Goal: Task Accomplishment & Management: Complete application form

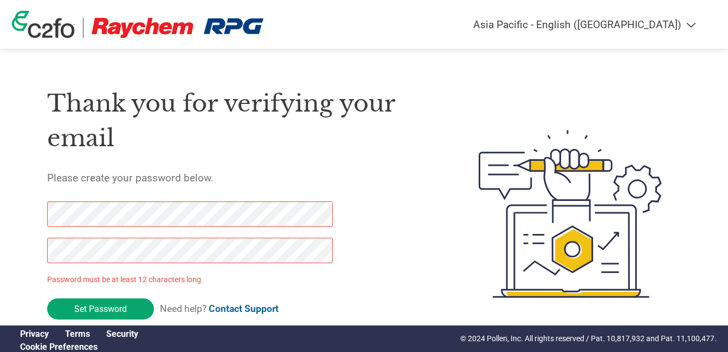
select select "en-IN"
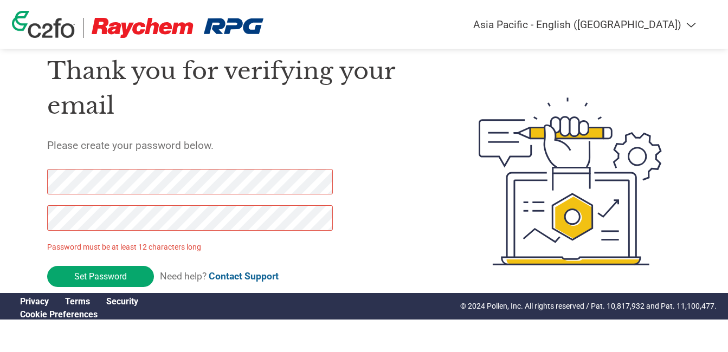
click at [392, 257] on div "Thank you for verifying your email Please create your password below. Password …" at bounding box center [237, 181] width 380 height 287
click at [373, 162] on div "Thank you for verifying your email Please create your password below. Password …" at bounding box center [237, 181] width 380 height 287
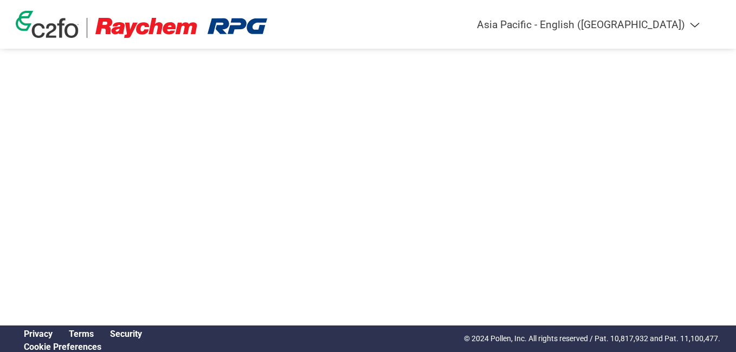
select select "en-IN"
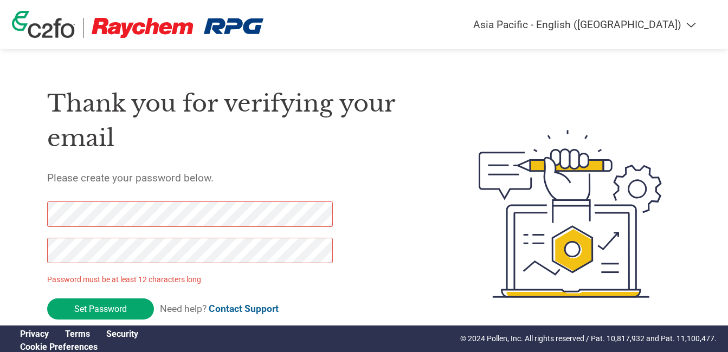
click at [364, 286] on div "Thank you for verifying your email Please create your password below. Password …" at bounding box center [237, 213] width 380 height 287
click at [31, 248] on div "Thank you for verifying your email Please create your password below. Password …" at bounding box center [364, 213] width 705 height 287
drag, startPoint x: 349, startPoint y: 295, endPoint x: 272, endPoint y: 279, distance: 78.6
click at [349, 295] on form "Password must be at least 12 characters long Set Password Need help? Contact Su…" at bounding box center [199, 264] width 305 height 124
click at [327, 279] on p "Password must be at least 12 characters long" at bounding box center [191, 279] width 289 height 11
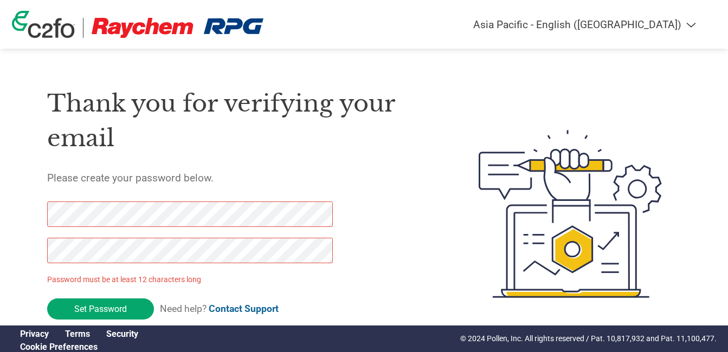
click at [35, 251] on div "Thank you for verifying your email Please create your password below. Password …" at bounding box center [364, 213] width 705 height 287
click at [345, 295] on form "Password must be at least 12 characters long Set Password Need help? Contact Su…" at bounding box center [199, 264] width 305 height 124
click at [17, 218] on div "Thank you for verifying your email Please create your password below. Password …" at bounding box center [364, 213] width 705 height 287
click at [274, 280] on p "Password must be at least 12 characters long" at bounding box center [191, 279] width 289 height 11
click at [42, 250] on div "Thank you for verifying your email Please create your password below. Password …" at bounding box center [364, 213] width 705 height 287
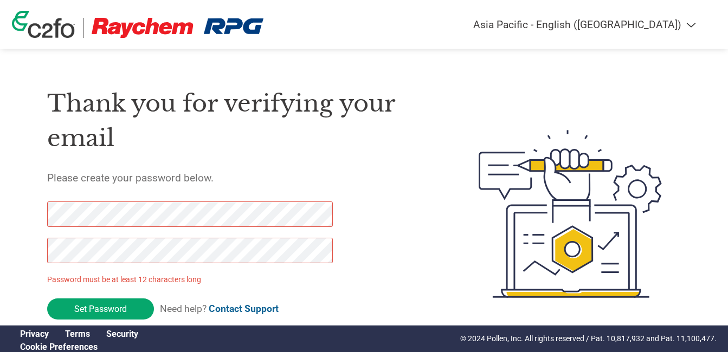
click at [385, 288] on div "Thank you for verifying your email Please create your password below. Password …" at bounding box center [237, 213] width 380 height 287
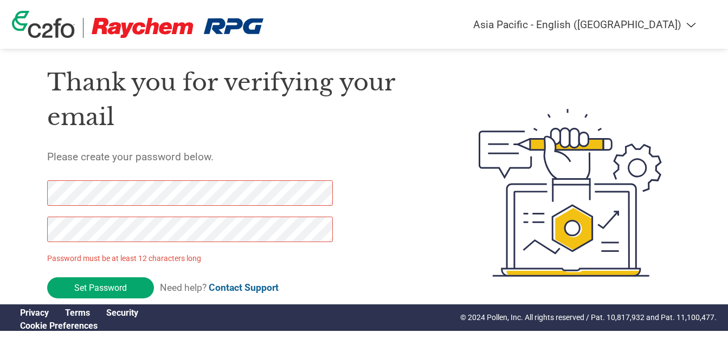
scroll to position [33, 0]
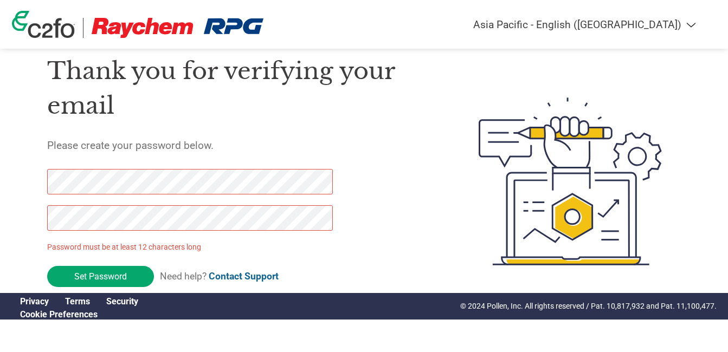
click at [40, 183] on div "Thank you for verifying your email Please create your password below. Password …" at bounding box center [364, 181] width 705 height 287
click at [9, 232] on div "Americas - English Américas - Español Américas - Português Amériques - Français…" at bounding box center [364, 137] width 728 height 341
click at [37, 184] on div "Thank you for verifying your email Please create your password below. Password …" at bounding box center [364, 181] width 705 height 287
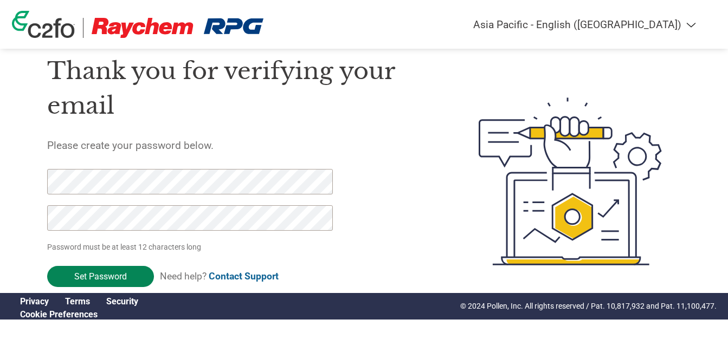
click at [57, 278] on input "Set Password" at bounding box center [100, 276] width 107 height 21
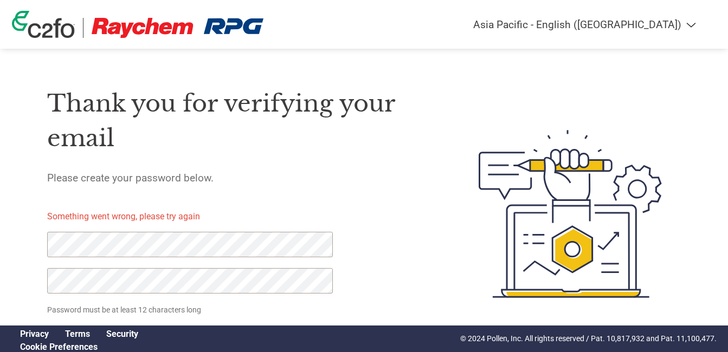
click at [40, 244] on div "Thank you for verifying your email Please create your password below. Something…" at bounding box center [364, 213] width 705 height 287
click at [24, 242] on div "Thank you for verifying your email Please create your password below. Something…" at bounding box center [364, 213] width 705 height 287
click at [12, 283] on div "Thank you for verifying your email Please create your password below. Something…" at bounding box center [364, 213] width 705 height 287
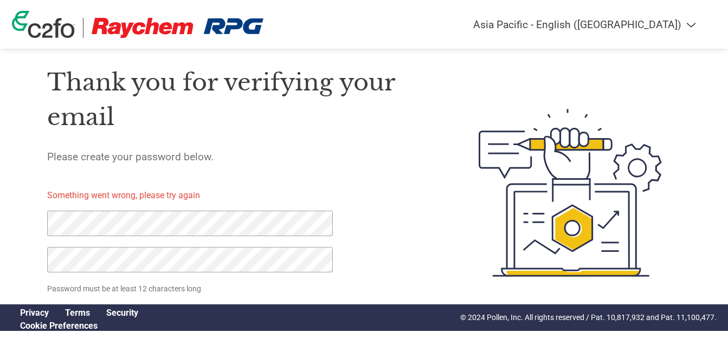
scroll to position [33, 0]
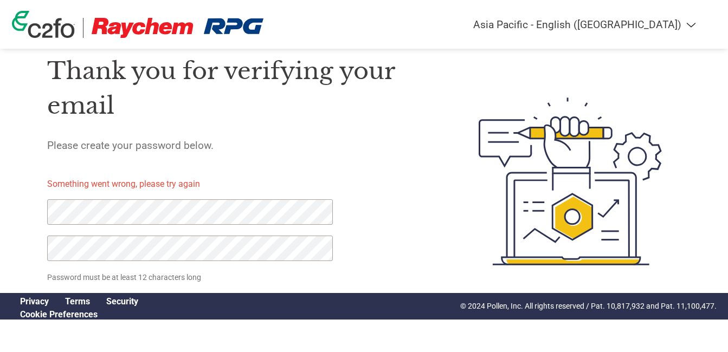
click at [385, 273] on div "Thank you for verifying your email Please create your password below. Something…" at bounding box center [237, 181] width 380 height 287
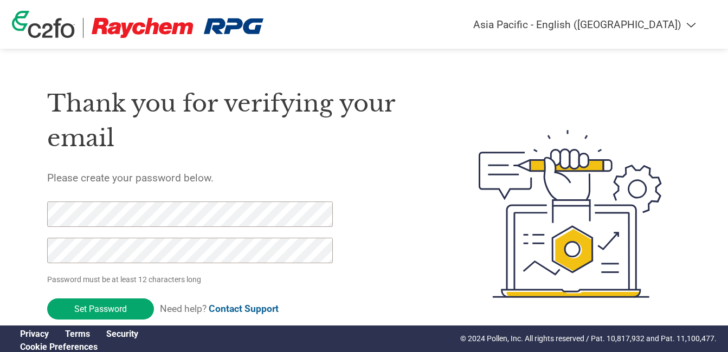
select select "en-IN"
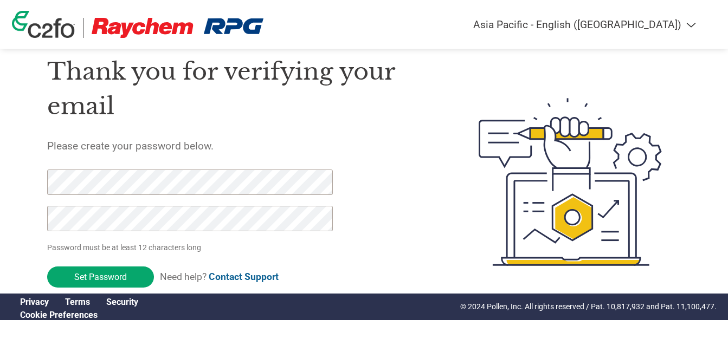
scroll to position [33, 0]
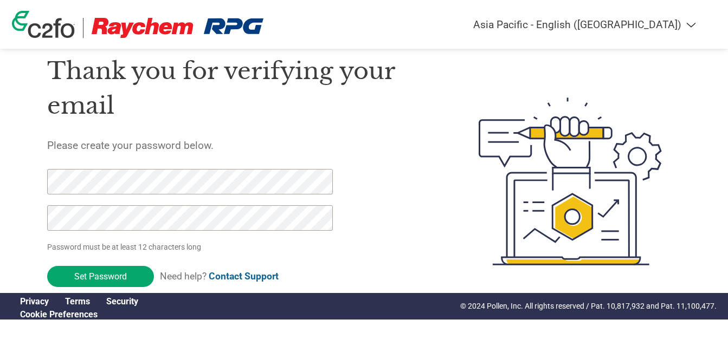
click at [102, 273] on input "Set Password" at bounding box center [100, 276] width 107 height 21
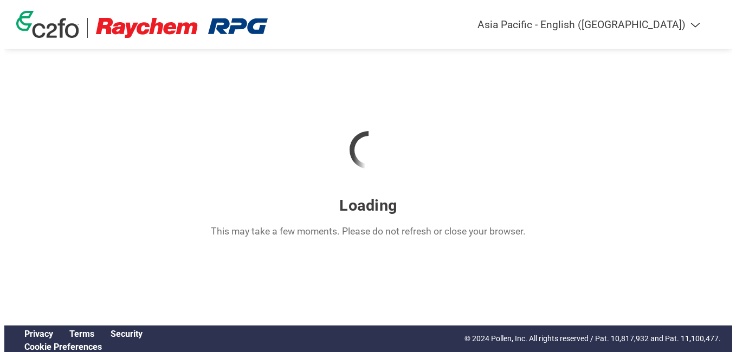
scroll to position [0, 0]
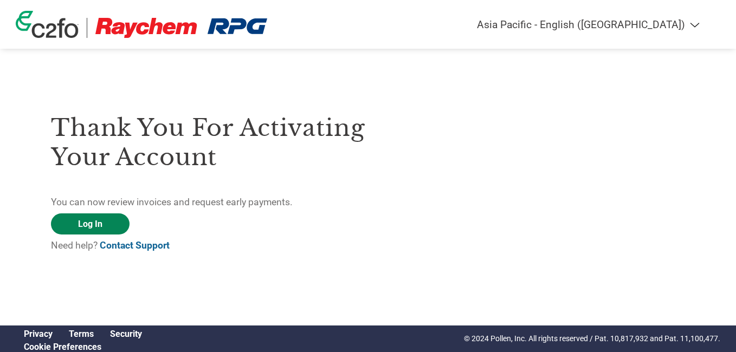
click at [85, 216] on link "Log In" at bounding box center [90, 224] width 79 height 21
